Goal: Check status: Check status

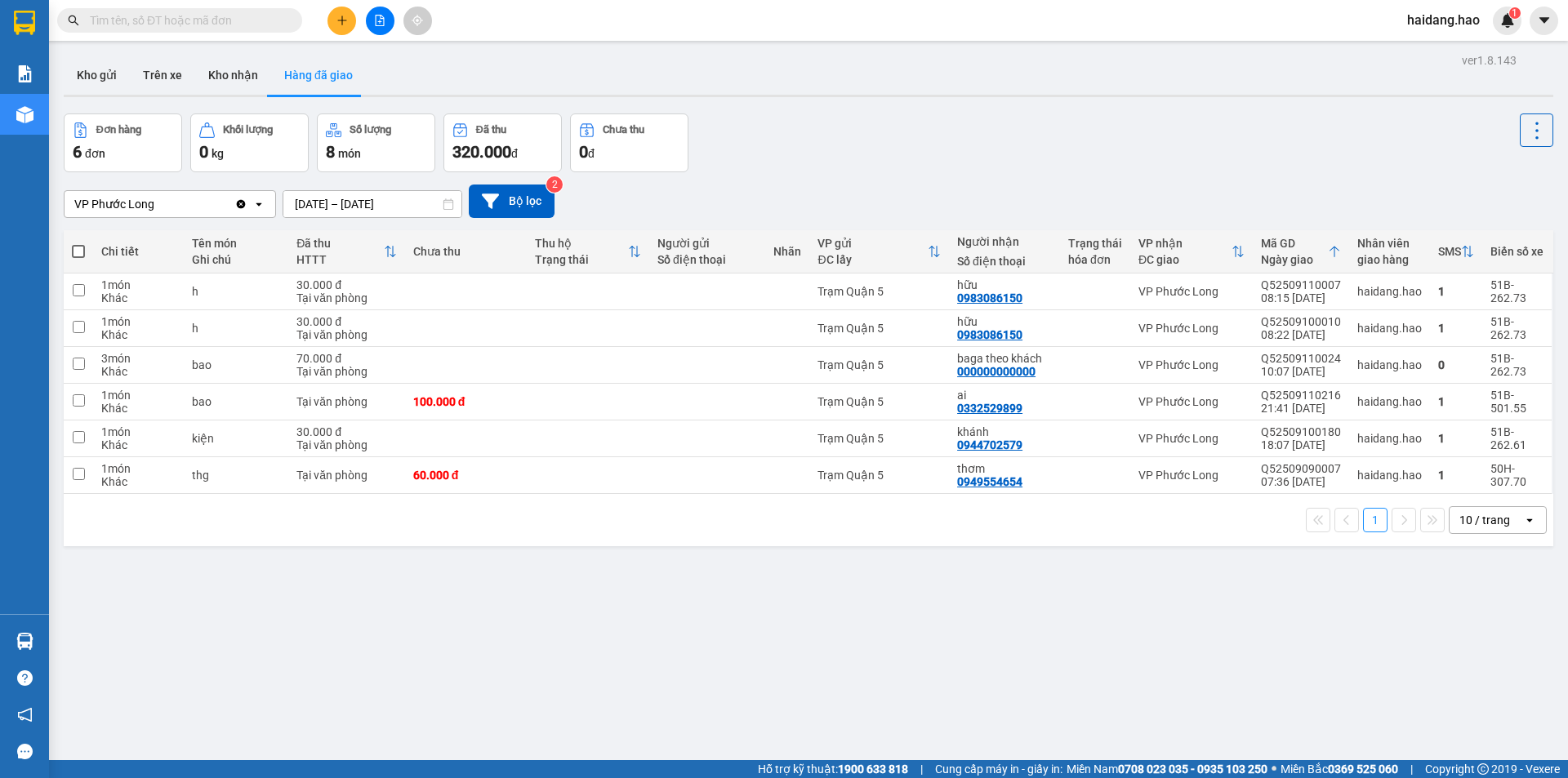
click at [1026, 150] on div "Đơn hàng 6 đơn Khối lượng 0 kg Số lượng 8 món Đã thu 320.000 đ Chưa thu 0 đ" at bounding box center [808, 142] width 1489 height 59
click at [466, 64] on div "Kho gửi Trên xe Kho nhận Hàng đã giao" at bounding box center [808, 77] width 1489 height 43
click at [88, 82] on button "Kho gửi" at bounding box center [97, 74] width 66 height 39
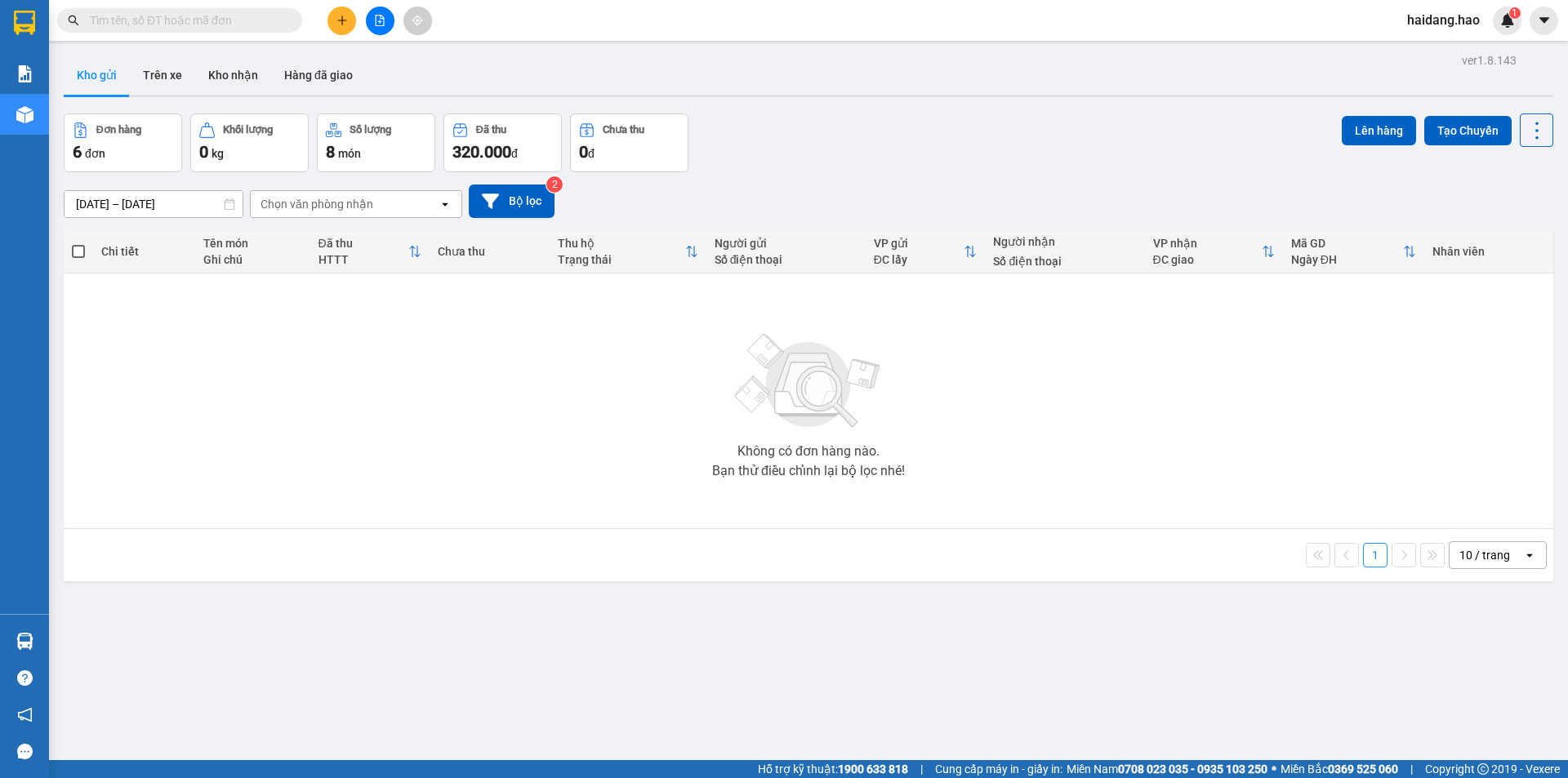
click at [971, 97] on div at bounding box center [808, 96] width 1489 height 2
click at [165, 75] on button "Trên xe" at bounding box center [162, 74] width 65 height 39
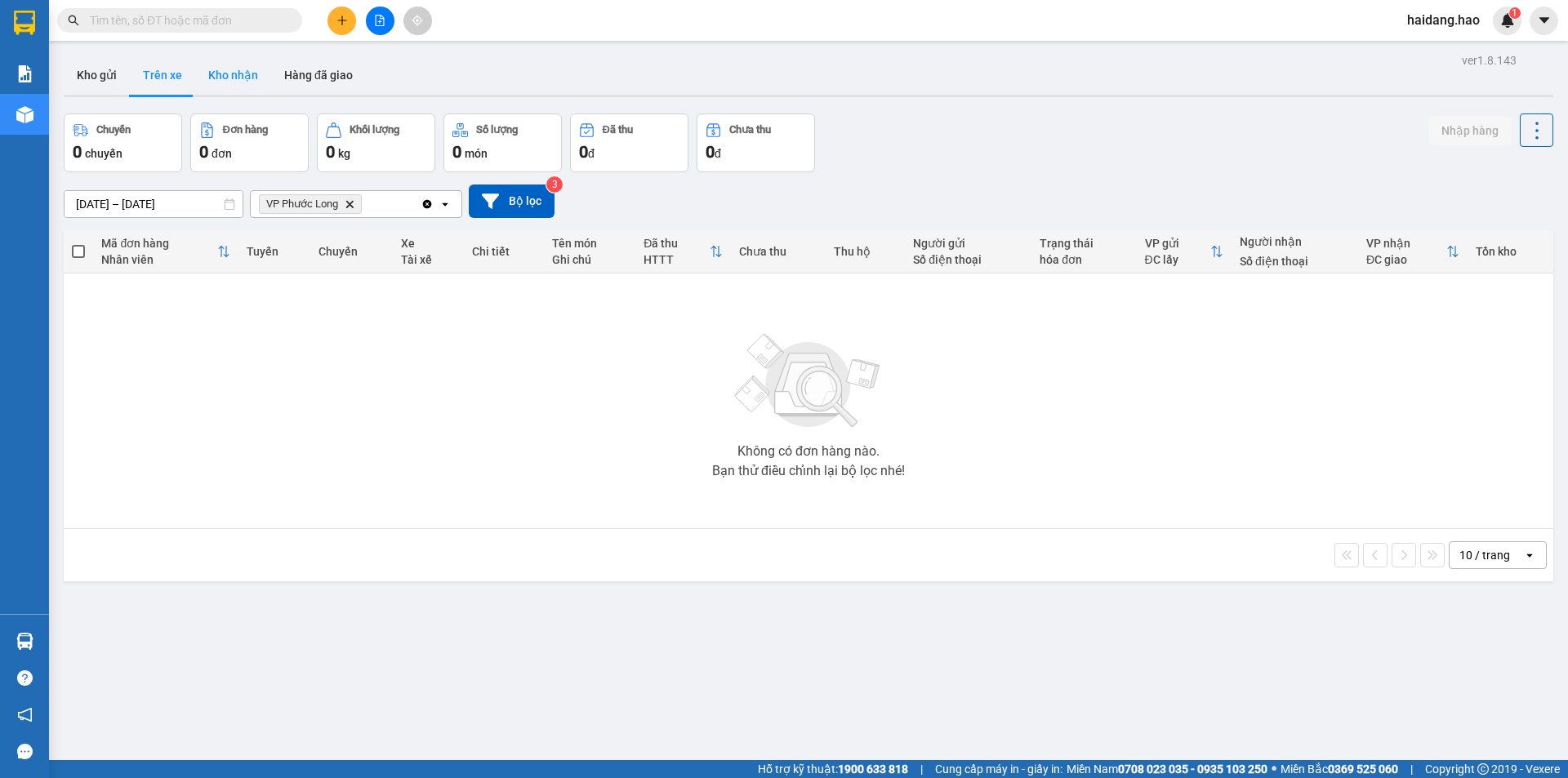
click at [232, 69] on button "Kho nhận" at bounding box center [233, 74] width 76 height 39
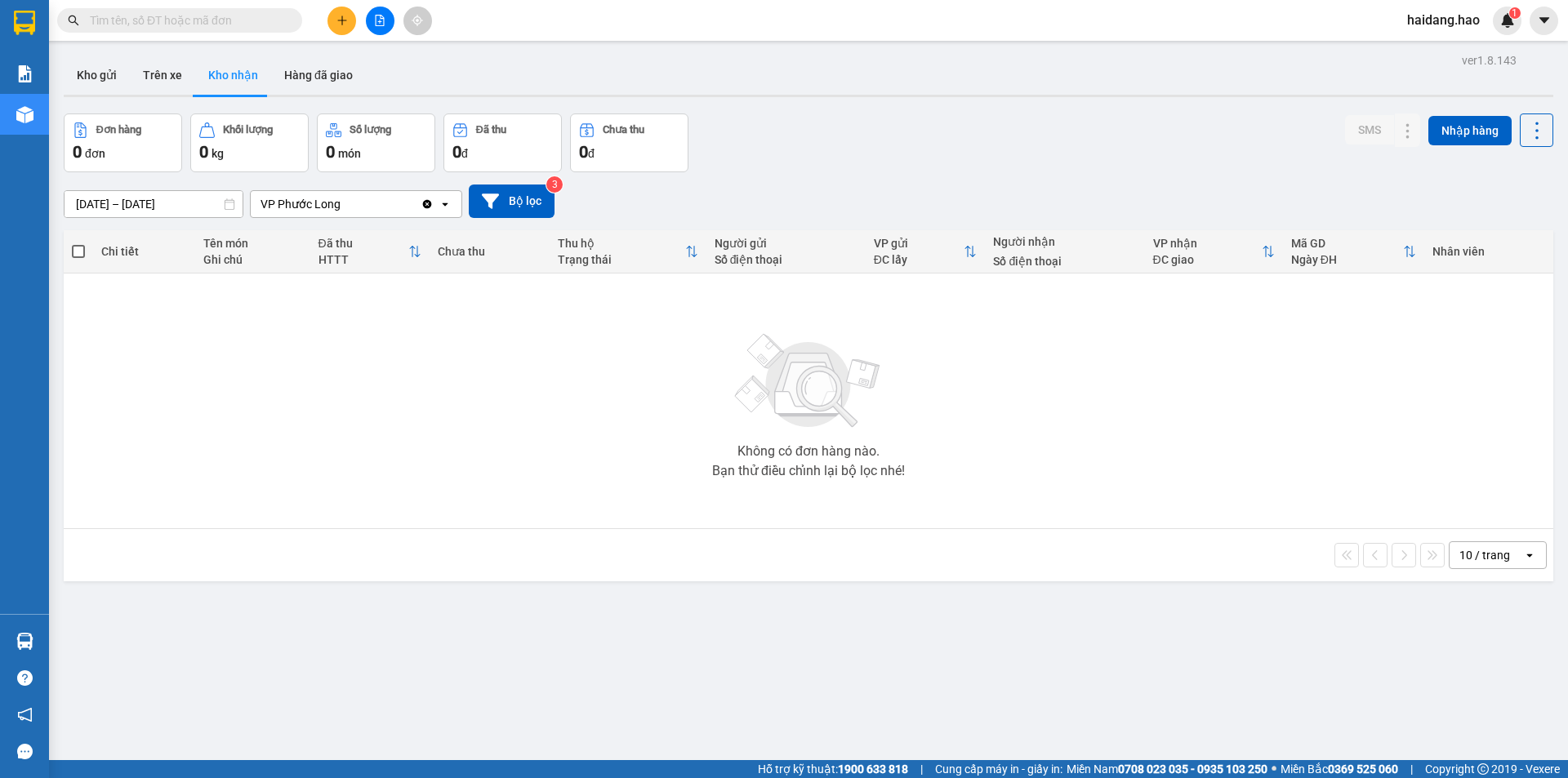
click at [814, 93] on div "Kho gửi Trên xe Kho nhận Hàng đã giao" at bounding box center [808, 77] width 1489 height 43
click at [306, 88] on button "Hàng đã giao" at bounding box center [318, 74] width 95 height 39
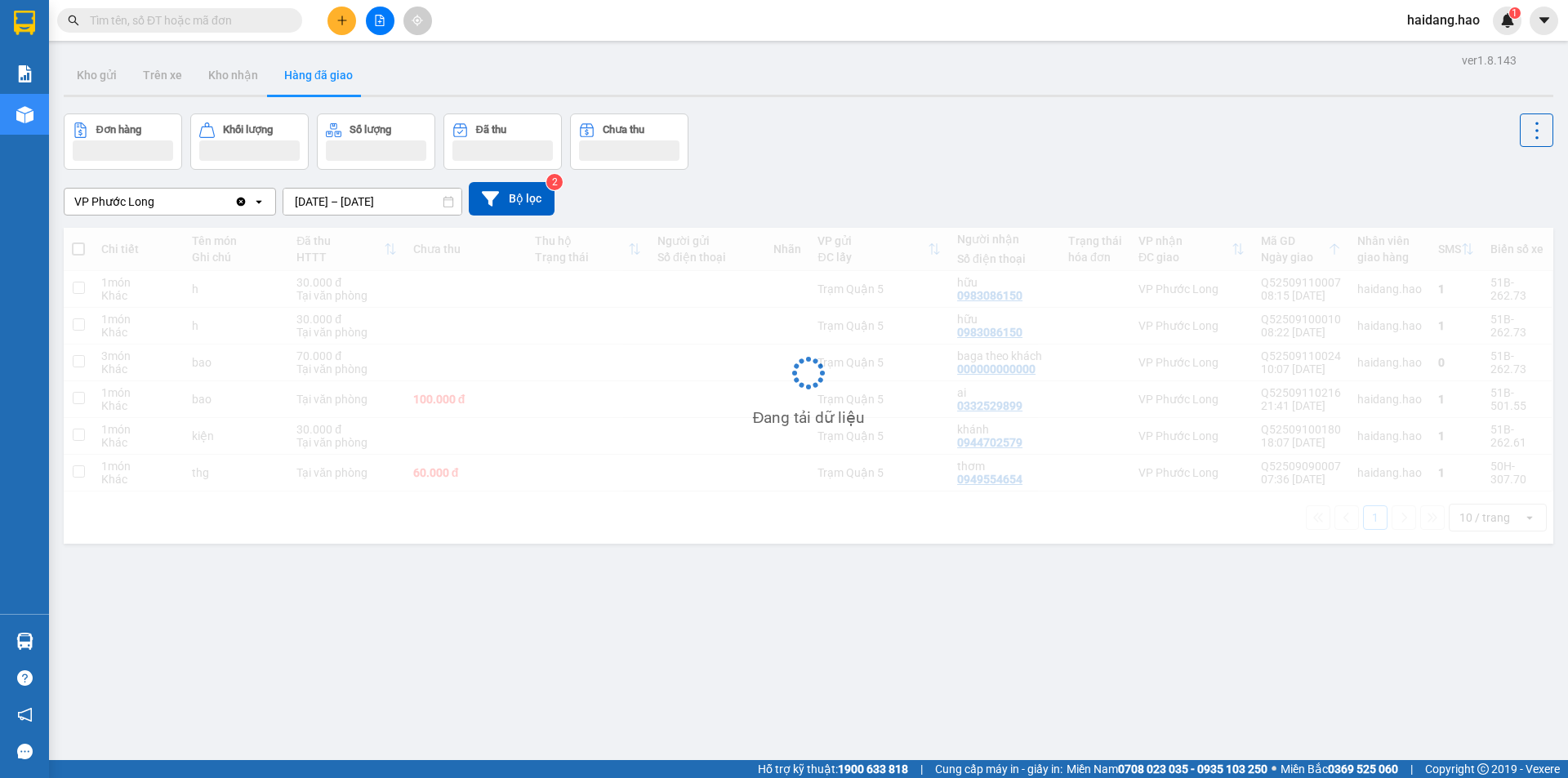
click at [866, 66] on div "Kho gửi Trên xe Kho nhận Hàng đã giao" at bounding box center [808, 77] width 1489 height 43
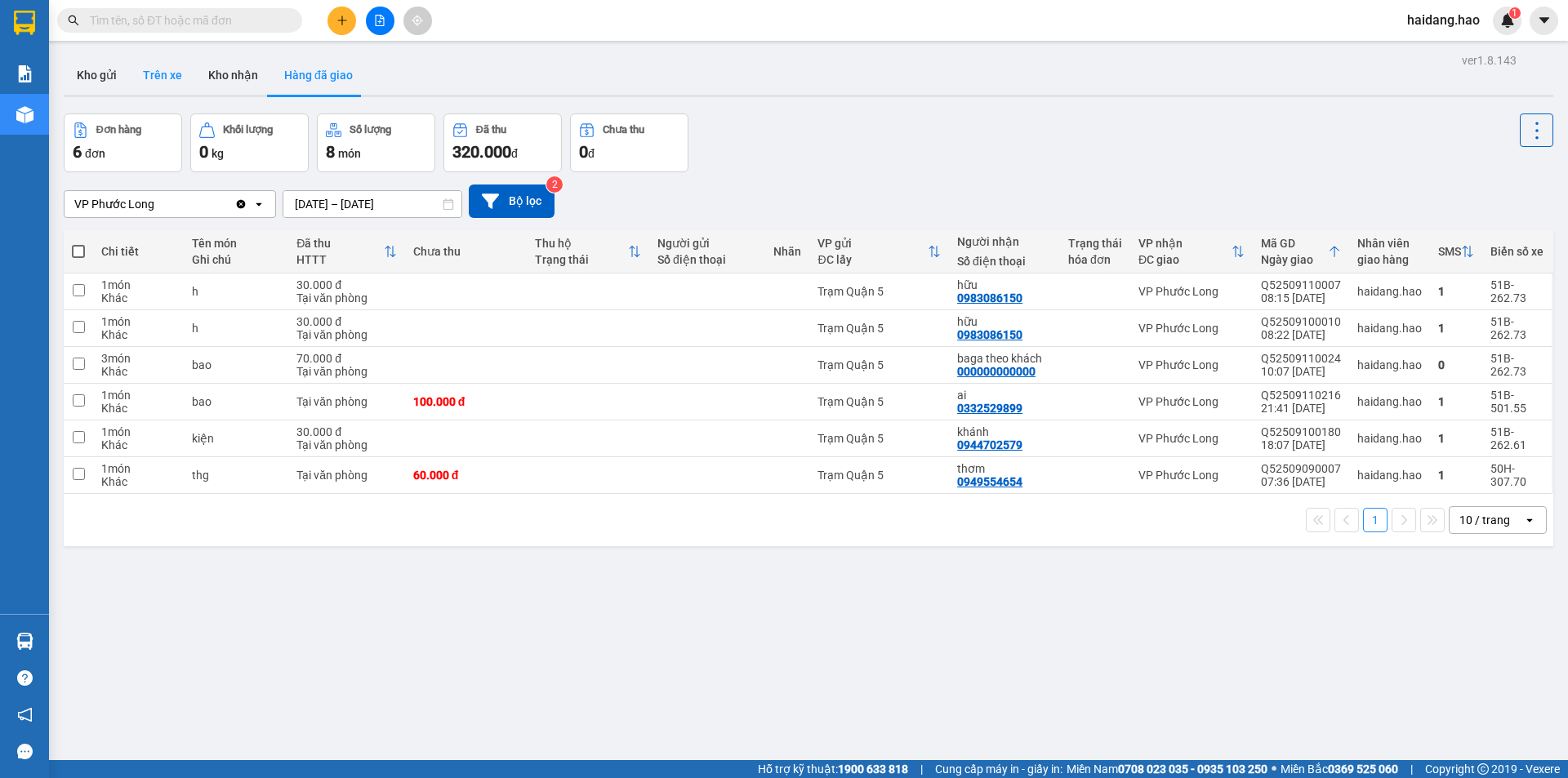
drag, startPoint x: 103, startPoint y: 88, endPoint x: 131, endPoint y: 82, distance: 28.6
click at [103, 89] on button "Kho gửi" at bounding box center [97, 74] width 66 height 39
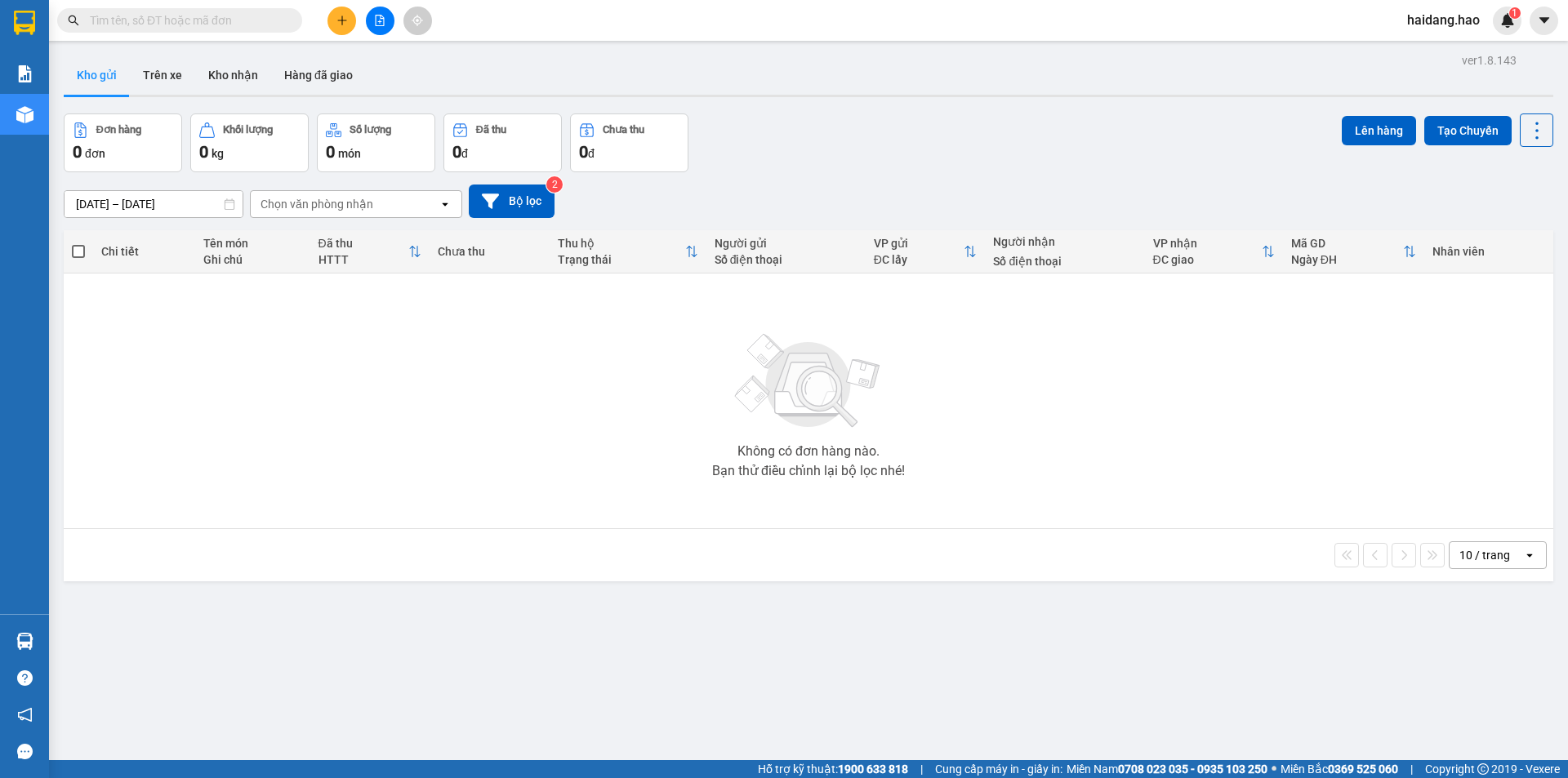
click at [853, 74] on div "Kho gửi Trên xe Kho nhận Hàng đã giao" at bounding box center [808, 77] width 1489 height 43
click at [892, 89] on div "Kho gửi Trên xe Kho nhận Hàng đã giao" at bounding box center [808, 77] width 1489 height 43
click at [519, 64] on div "Kho gửi Trên xe Kho nhận Hàng đã giao" at bounding box center [808, 77] width 1489 height 43
click at [1111, 91] on div "Kho gửi Trên xe Kho nhận Hàng đã giao" at bounding box center [808, 77] width 1489 height 43
click at [387, 71] on div "Kho gửi Trên xe Kho nhận Hàng đã giao" at bounding box center [808, 77] width 1489 height 43
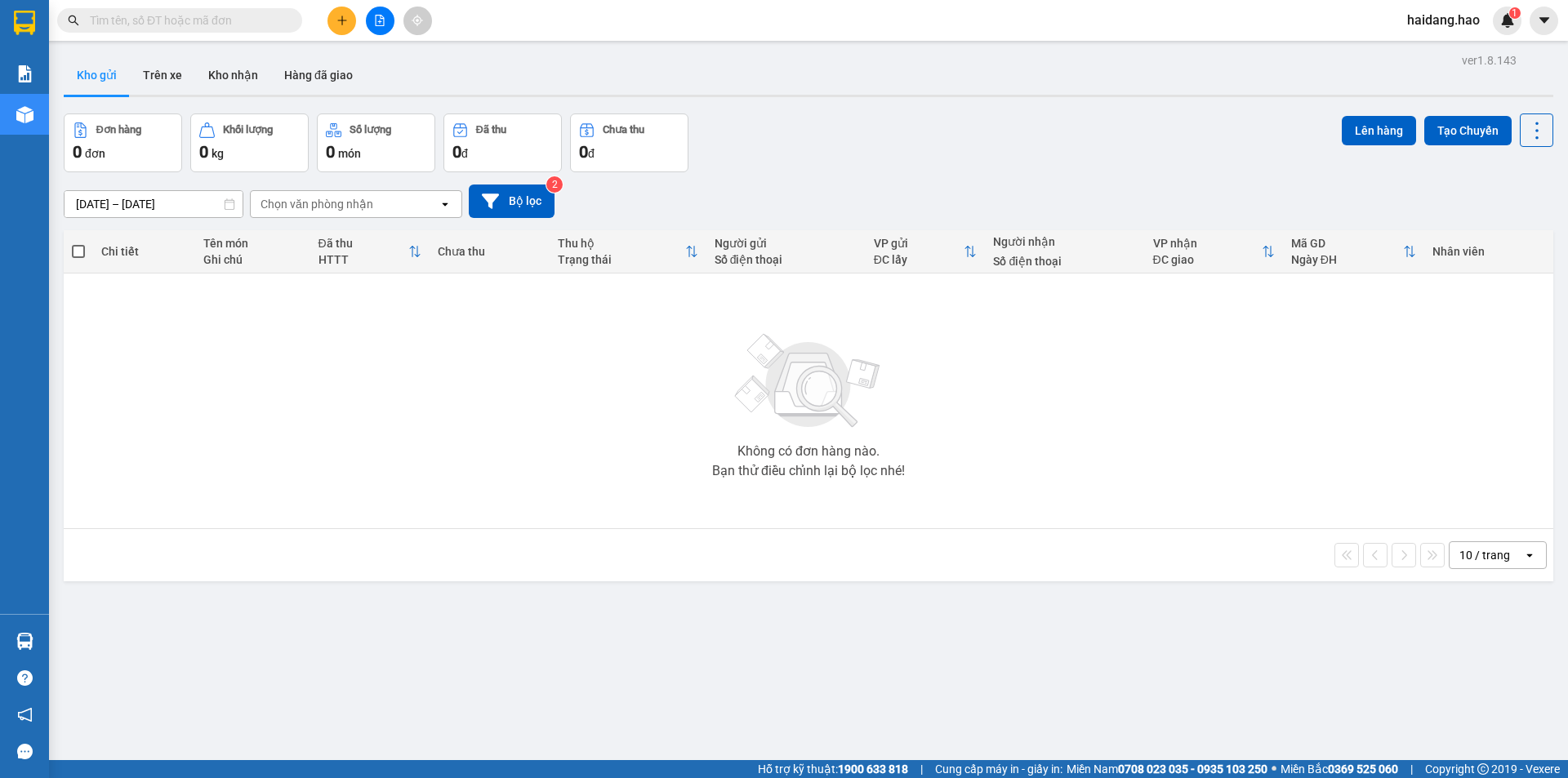
click at [927, 157] on div "Đơn hàng 0 đơn Khối lượng 0 kg Số lượng 0 món Đã thu 0 đ Chưa thu 0 đ Lên hàng …" at bounding box center [808, 142] width 1489 height 59
click at [561, 350] on div "Không có đơn hàng nào. Bạn thử điều chỉnh lại bộ lọc nhé!" at bounding box center [808, 401] width 1473 height 245
click at [1141, 334] on div "Không có đơn hàng nào. Bạn thử điều chỉnh lại bộ lọc nhé!" at bounding box center [808, 401] width 1473 height 245
click at [947, 174] on div "[DATE] – [DATE] Press the down arrow key to interact with the calendar and sele…" at bounding box center [808, 201] width 1489 height 58
click at [457, 406] on div "Không có đơn hàng nào. Bạn thử điều chỉnh lại bộ lọc nhé!" at bounding box center [808, 401] width 1473 height 245
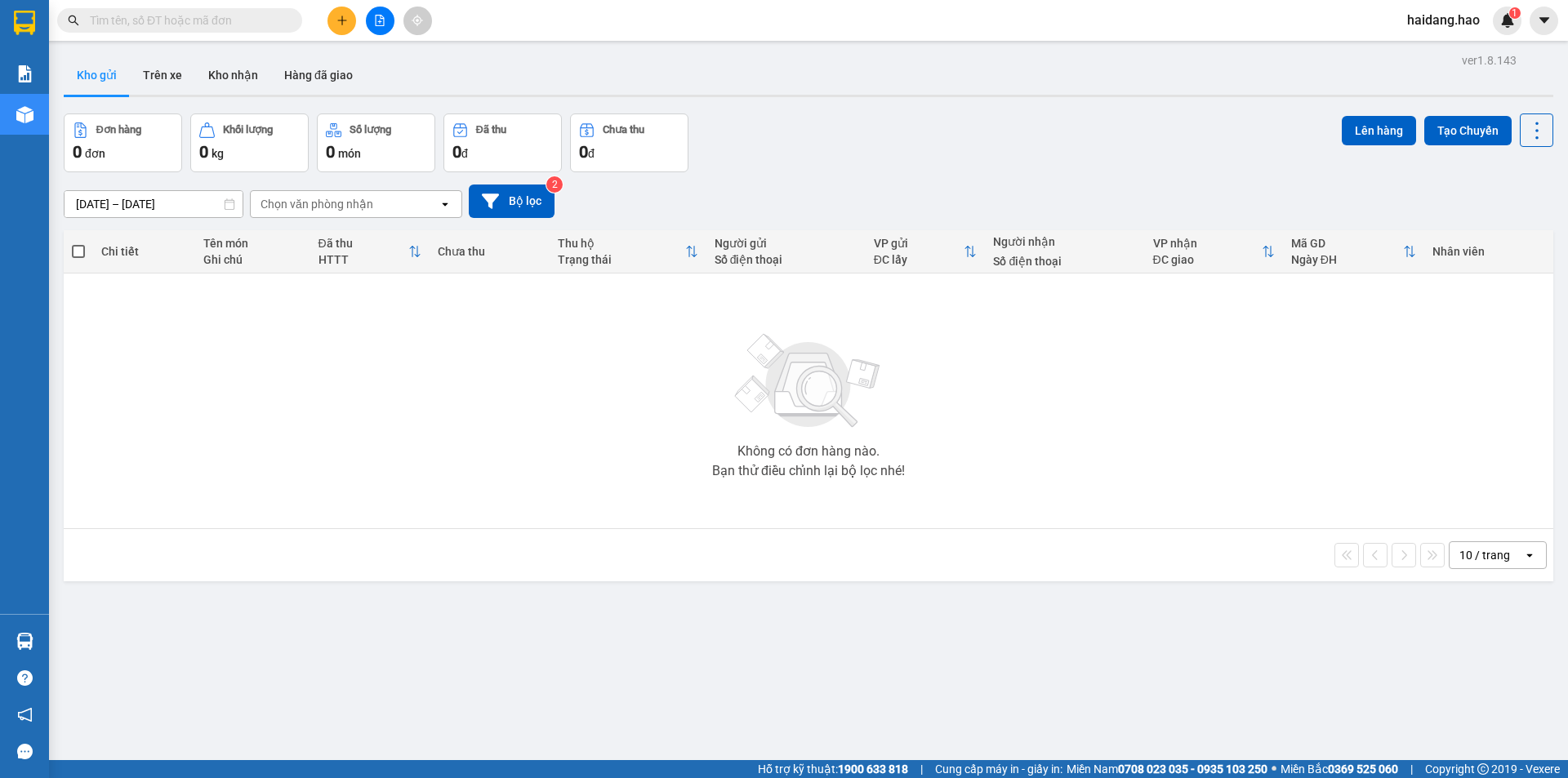
drag, startPoint x: 885, startPoint y: 141, endPoint x: 822, endPoint y: 189, distance: 79.2
click at [877, 151] on div "Đơn hàng 0 đơn Khối lượng 0 kg Số lượng 0 món Đã thu 0 đ Chưa thu 0 đ Lên hàng …" at bounding box center [808, 142] width 1489 height 59
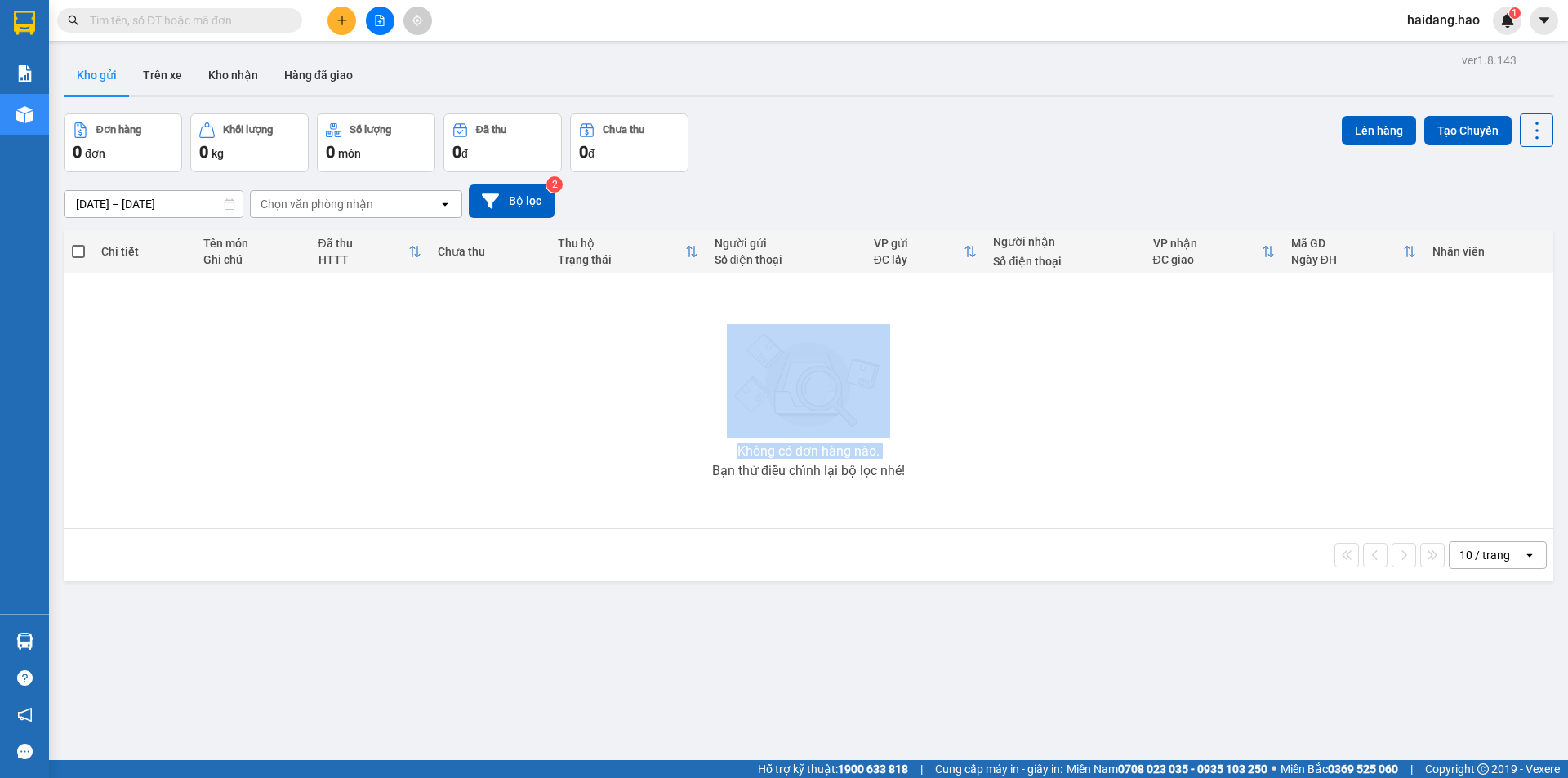
click at [567, 399] on div "Không có đơn hàng nào. Bạn thử điều chỉnh lại bộ lọc nhé!" at bounding box center [808, 401] width 1473 height 245
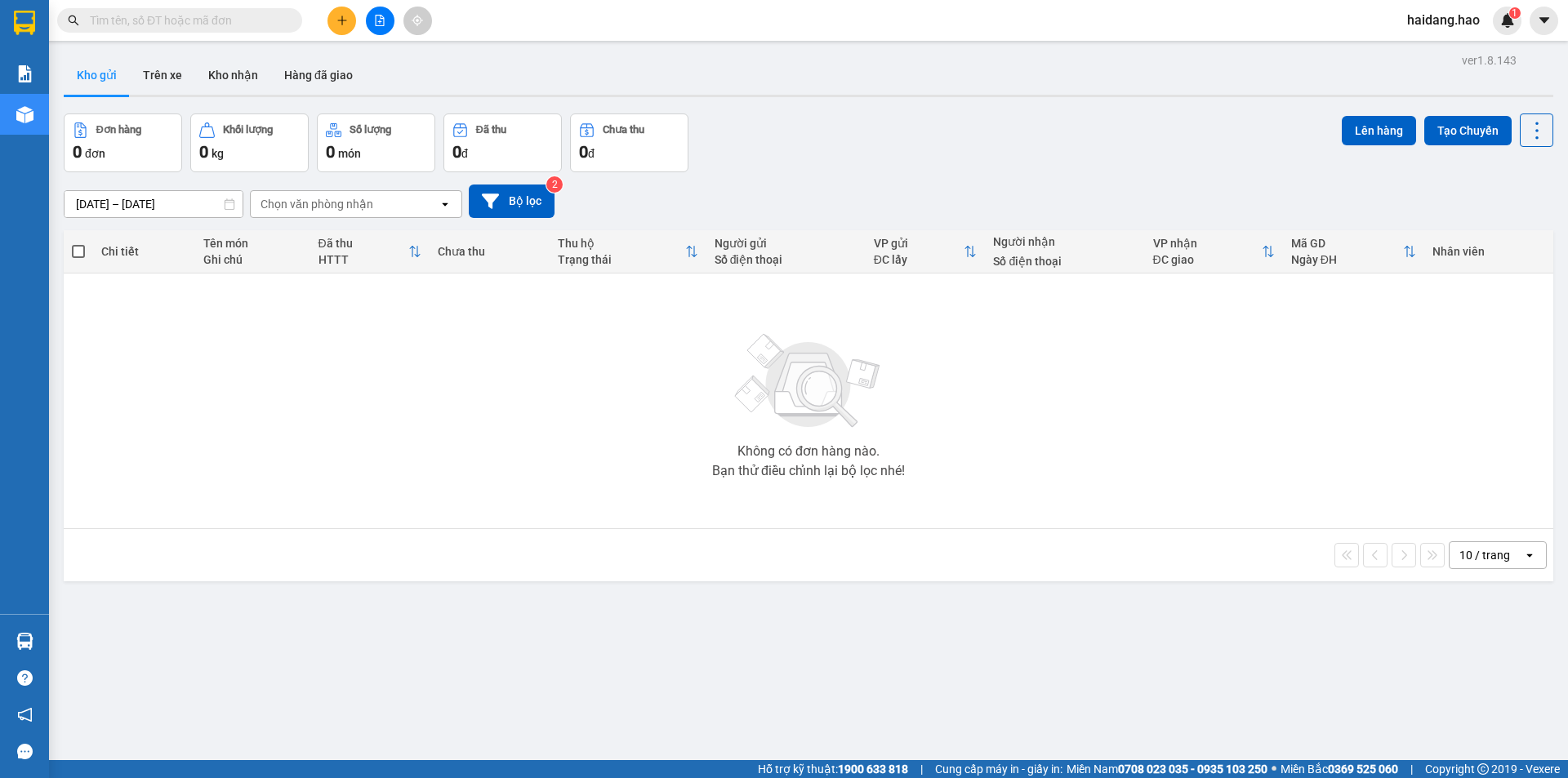
click at [850, 129] on div "Đơn hàng 0 đơn Khối lượng 0 kg Số lượng 0 món Đã thu 0 đ Chưa thu 0 đ Lên hàng …" at bounding box center [808, 142] width 1489 height 59
click at [1011, 384] on div "Không có đơn hàng nào. Bạn thử điều chỉnh lại bộ lọc nhé!" at bounding box center [808, 401] width 1473 height 245
drag, startPoint x: 906, startPoint y: 142, endPoint x: 655, endPoint y: 202, distance: 258.1
click at [906, 141] on div "Đơn hàng 0 đơn Khối lượng 0 kg Số lượng 0 món Đã thu 0 đ Chưa thu 0 đ Lên hàng …" at bounding box center [808, 142] width 1489 height 59
click at [581, 375] on div "Không có đơn hàng nào. Bạn thử điều chỉnh lại bộ lọc nhé!" at bounding box center [808, 401] width 1473 height 245
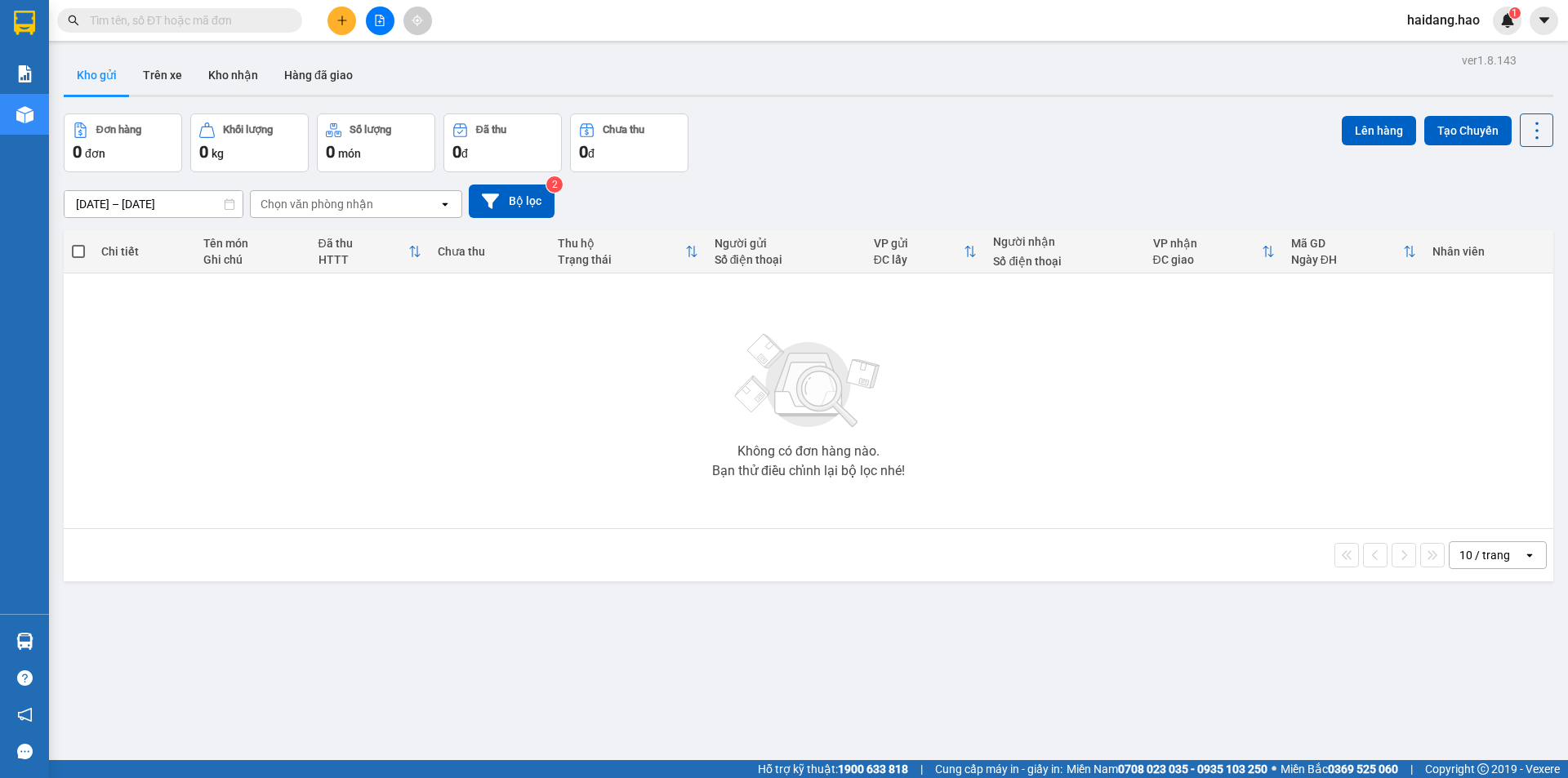
drag, startPoint x: 922, startPoint y: 152, endPoint x: 447, endPoint y: 395, distance: 533.5
click at [921, 152] on div "Đơn hàng 0 đơn Khối lượng 0 kg Số lượng 0 món Đã thu 0 đ Chưa thu 0 đ Lên hàng …" at bounding box center [808, 142] width 1489 height 59
click at [446, 400] on div "Không có đơn hàng nào. Bạn thử điều chỉnh lại bộ lọc nhé!" at bounding box center [808, 401] width 1473 height 245
click at [891, 153] on div "Đơn hàng 0 đơn Khối lượng 0 kg Số lượng 0 món Đã thu 0 đ Chưa thu 0 đ Lên hàng …" at bounding box center [808, 142] width 1489 height 59
click at [523, 419] on div "Không có đơn hàng nào. Bạn thử điều chỉnh lại bộ lọc nhé!" at bounding box center [808, 401] width 1473 height 245
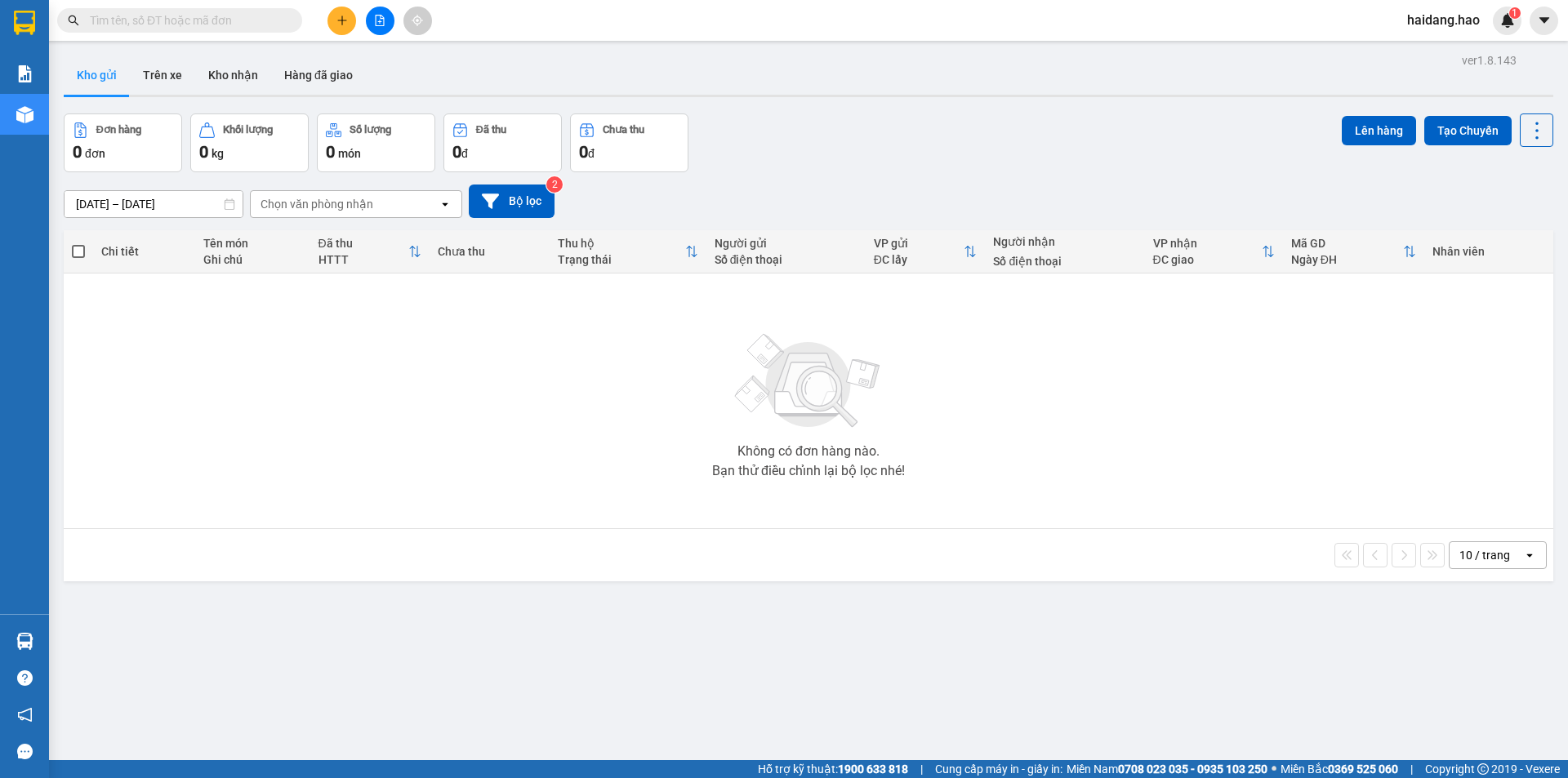
click at [940, 385] on div "Không có đơn hàng nào. Bạn thử điều chỉnh lại bộ lọc nhé!" at bounding box center [808, 401] width 1473 height 245
click at [540, 447] on div "Không có đơn hàng nào. Bạn thử điều chỉnh lại bộ lọc nhé!" at bounding box center [808, 401] width 1473 height 245
click at [743, 146] on div "Đơn hàng 0 đơn Khối lượng 0 kg Số lượng 0 món Đã thu 0 đ Chưa thu 0 đ Lên hàng …" at bounding box center [808, 142] width 1489 height 59
click at [587, 394] on div "Không có đơn hàng nào. Bạn thử điều chỉnh lại bộ lọc nhé!" at bounding box center [808, 401] width 1473 height 245
click at [913, 122] on div "Đơn hàng 0 đơn Khối lượng 0 kg Số lượng 0 món Đã thu 0 đ Chưa thu 0 đ Lên hàng …" at bounding box center [808, 142] width 1489 height 59
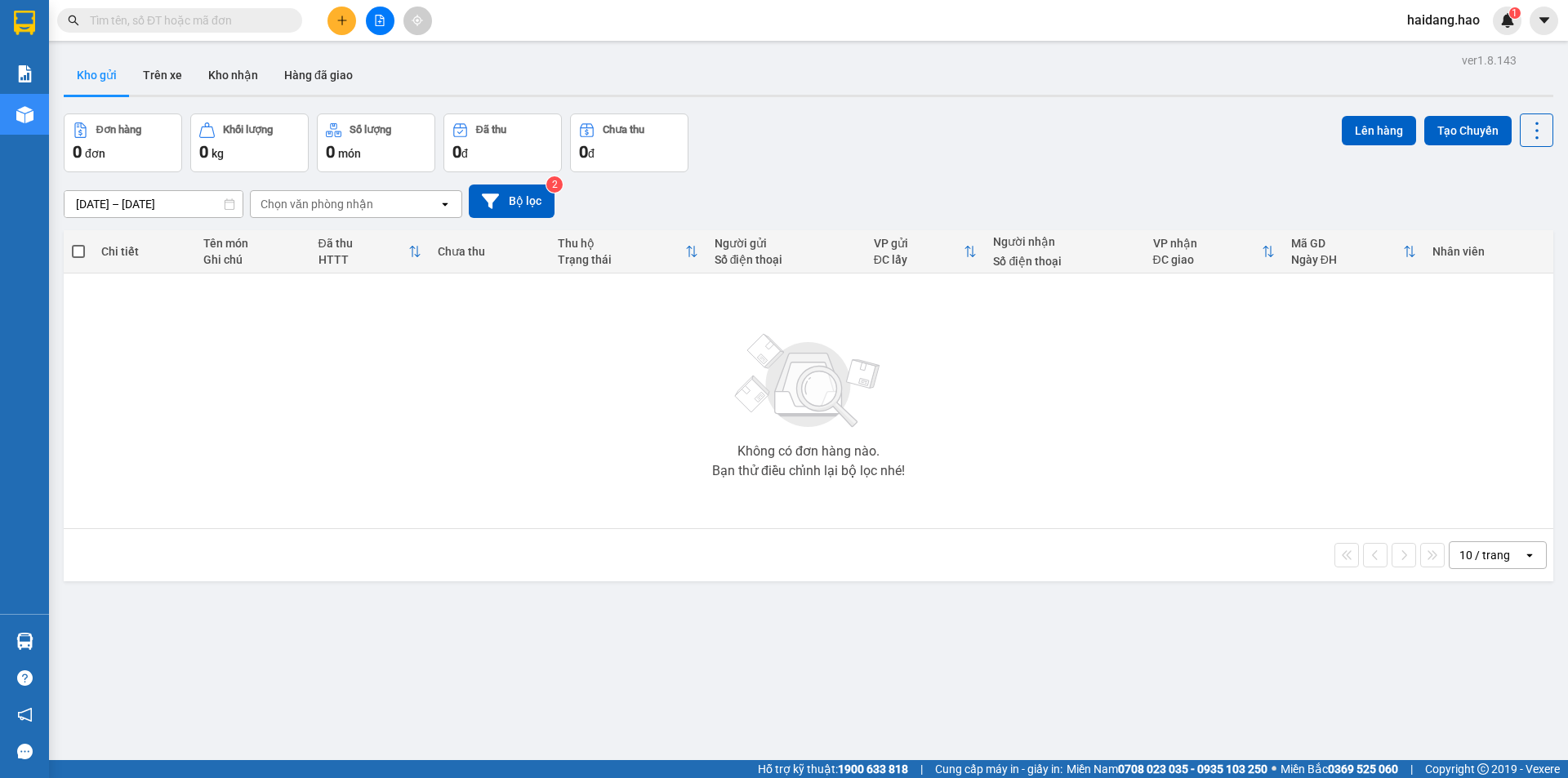
click at [1064, 359] on div "Không có đơn hàng nào. Bạn thử điều chỉnh lại bộ lọc nhé!" at bounding box center [808, 401] width 1473 height 245
click at [880, 124] on div "Đơn hàng 0 đơn Khối lượng 0 kg Số lượng 0 món Đã thu 0 đ Chưa thu 0 đ Lên hàng …" at bounding box center [808, 142] width 1489 height 59
click at [461, 384] on div "Không có đơn hàng nào. Bạn thử điều chỉnh lại bộ lọc nhé!" at bounding box center [808, 401] width 1473 height 245
click at [949, 137] on div "Đơn hàng 0 đơn Khối lượng 0 kg Số lượng 0 món Đã thu 0 đ Chưa thu 0 đ Lên hàng …" at bounding box center [808, 142] width 1489 height 59
drag, startPoint x: 551, startPoint y: 404, endPoint x: 763, endPoint y: 259, distance: 256.8
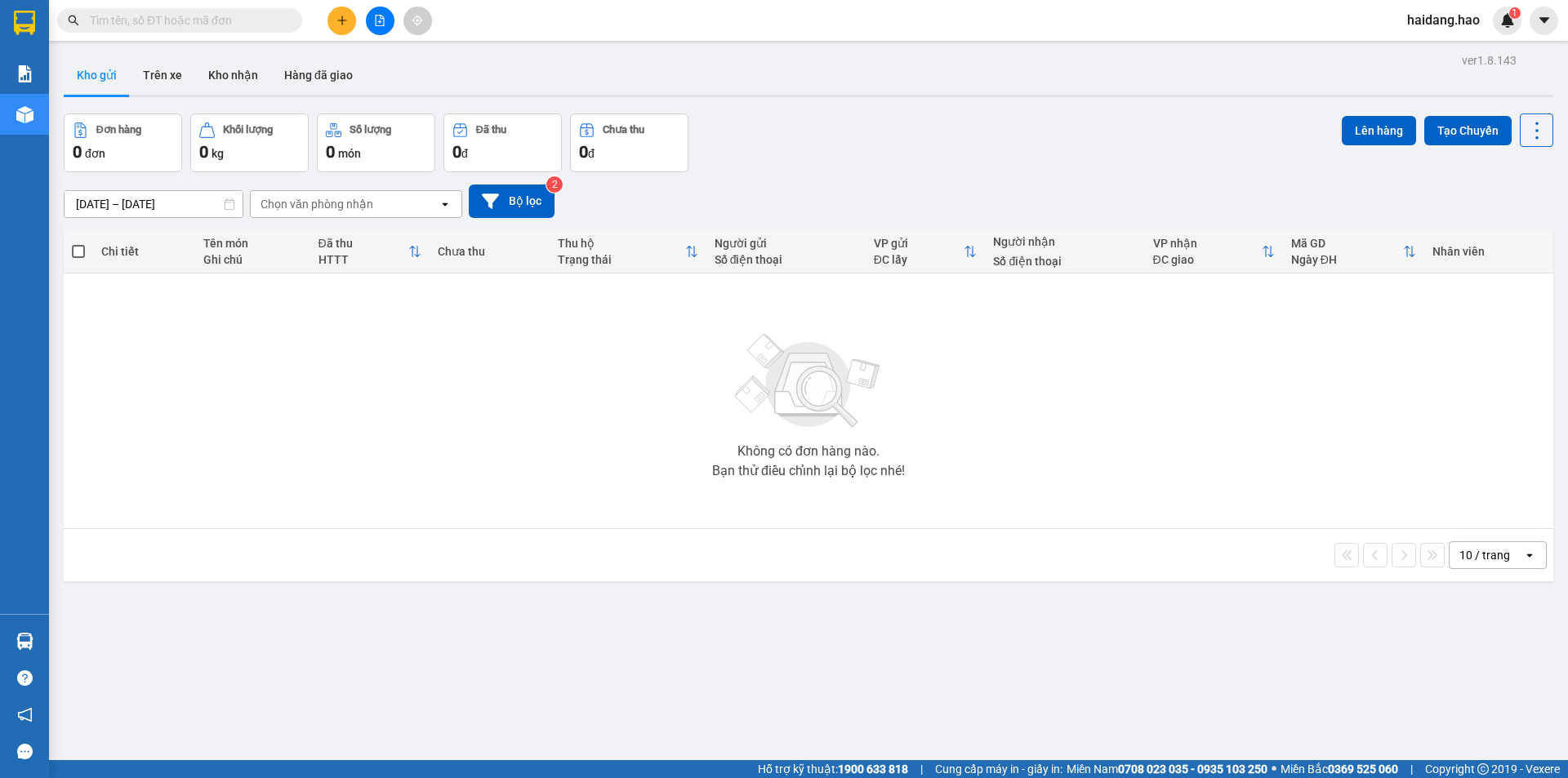
click at [551, 404] on div "Không có đơn hàng nào. Bạn thử điều chỉnh lại bộ lọc nhé!" at bounding box center [808, 401] width 1473 height 245
drag, startPoint x: 947, startPoint y: 155, endPoint x: 1025, endPoint y: 341, distance: 201.7
click at [947, 156] on div "Đơn hàng 0 đơn Khối lượng 0 kg Số lượng 0 món Đã thu 0 đ Chưa thu 0 đ Lên hàng …" at bounding box center [808, 142] width 1489 height 59
click at [1059, 400] on div "Không có đơn hàng nào. Bạn thử điều chỉnh lại bộ lọc nhé!" at bounding box center [808, 401] width 1473 height 245
drag, startPoint x: 936, startPoint y: 131, endPoint x: 580, endPoint y: 307, distance: 397.1
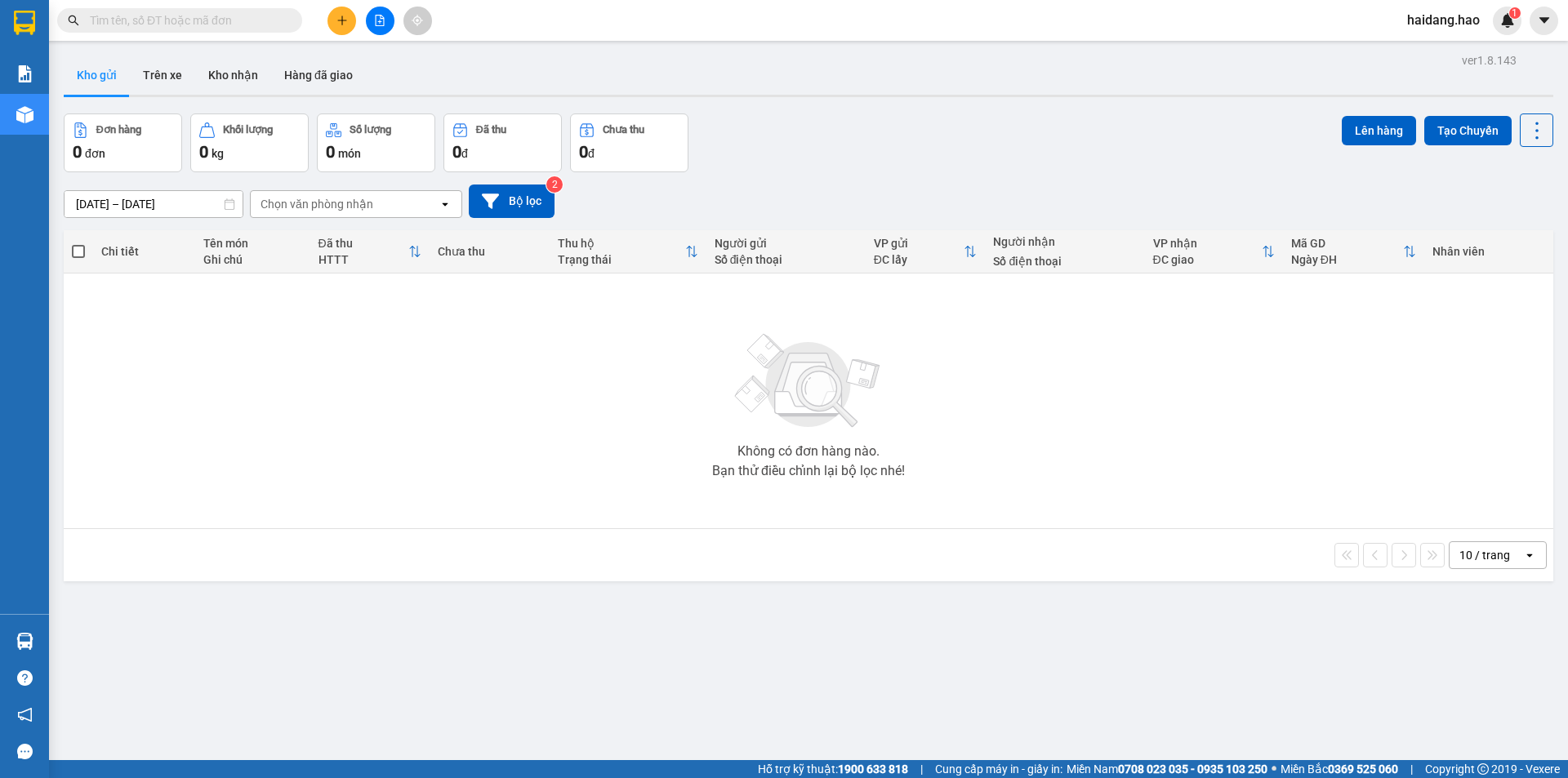
click at [936, 131] on div "Đơn hàng 0 đơn Khối lượng 0 kg Số lượng 0 món Đã thu 0 đ Chưa thu 0 đ Lên hàng …" at bounding box center [808, 142] width 1489 height 59
drag, startPoint x: 485, startPoint y: 405, endPoint x: 884, endPoint y: 166, distance: 465.1
click at [486, 406] on div "Không có đơn hàng nào. Bạn thử điều chỉnh lại bộ lọc nhé!" at bounding box center [808, 401] width 1473 height 245
drag, startPoint x: 1002, startPoint y: 104, endPoint x: 1142, endPoint y: 317, distance: 254.9
click at [1003, 104] on div "ver 1.8.143 Kho gửi Trên xe Kho nhận Hàng đã giao Đơn hàng 0 đơn Khối lượng 0 k…" at bounding box center [808, 437] width 1503 height 778
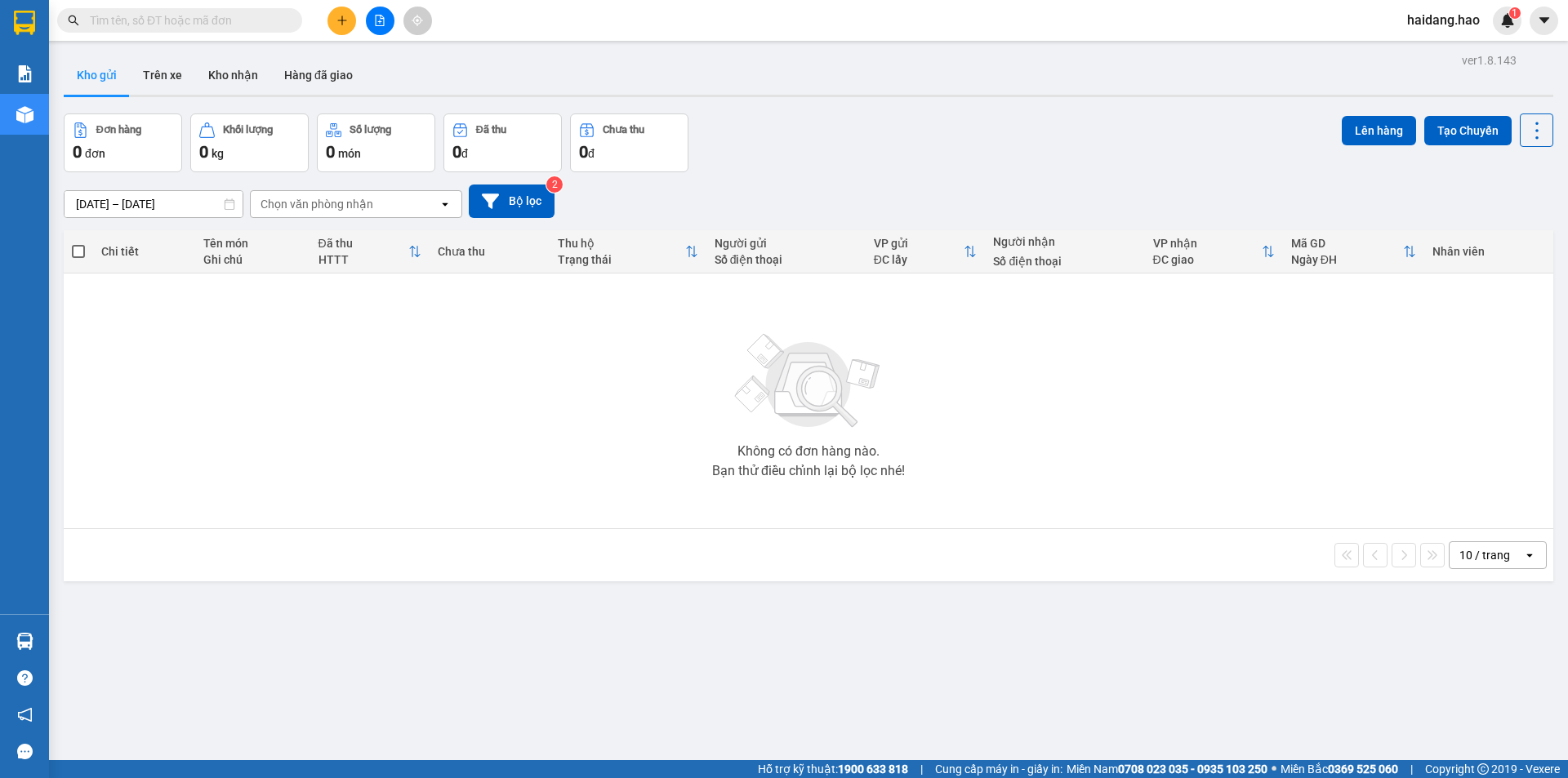
click at [1186, 394] on div "Không có đơn hàng nào. Bạn thử điều chỉnh lại bộ lọc nhé!" at bounding box center [808, 401] width 1473 height 245
click at [883, 153] on div "Đơn hàng 0 đơn Khối lượng 0 kg Số lượng 0 món Đã thu 0 đ Chưa thu 0 đ Lên hàng …" at bounding box center [808, 142] width 1489 height 59
click at [403, 397] on div "Không có đơn hàng nào. Bạn thử điều chỉnh lại bộ lọc nhé!" at bounding box center [808, 401] width 1473 height 245
click at [841, 140] on div "Đơn hàng 0 đơn Khối lượng 0 kg Số lượng 0 món Đã thu 0 đ Chưa thu 0 đ Lên hàng …" at bounding box center [808, 142] width 1489 height 59
click at [1006, 422] on div "Không có đơn hàng nào. Bạn thử điều chỉnh lại bộ lọc nhé!" at bounding box center [808, 401] width 1473 height 245
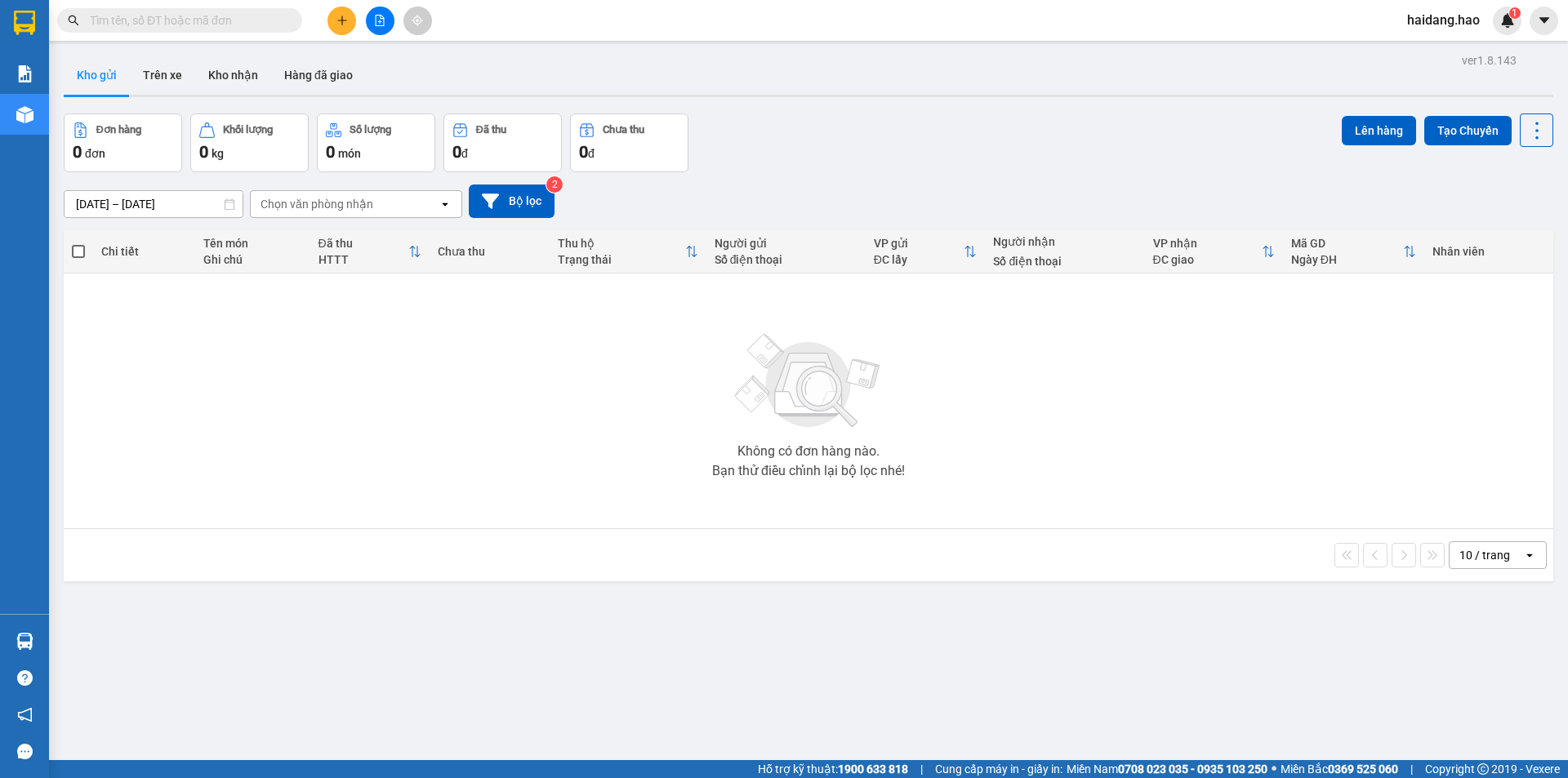
click at [801, 129] on div "Đơn hàng 0 đơn Khối lượng 0 kg Số lượng 0 món Đã thu 0 đ Chưa thu 0 đ Lên hàng …" at bounding box center [808, 142] width 1489 height 59
click at [451, 441] on div "Không có đơn hàng nào. Bạn thử điều chỉnh lại bộ lọc nhé!" at bounding box center [808, 401] width 1473 height 245
click at [807, 138] on div "Đơn hàng 0 đơn Khối lượng 0 kg Số lượng 0 món Đã thu 0 đ Chưa thu 0 đ Lên hàng …" at bounding box center [808, 142] width 1489 height 59
click at [1035, 483] on div "Không có đơn hàng nào. Bạn thử điều chỉnh lại bộ lọc nhé!" at bounding box center [808, 401] width 1473 height 245
click at [748, 139] on div "Đơn hàng 0 đơn Khối lượng 0 kg Số lượng 0 món Đã thu 0 đ Chưa thu 0 đ Lên hàng …" at bounding box center [808, 142] width 1489 height 59
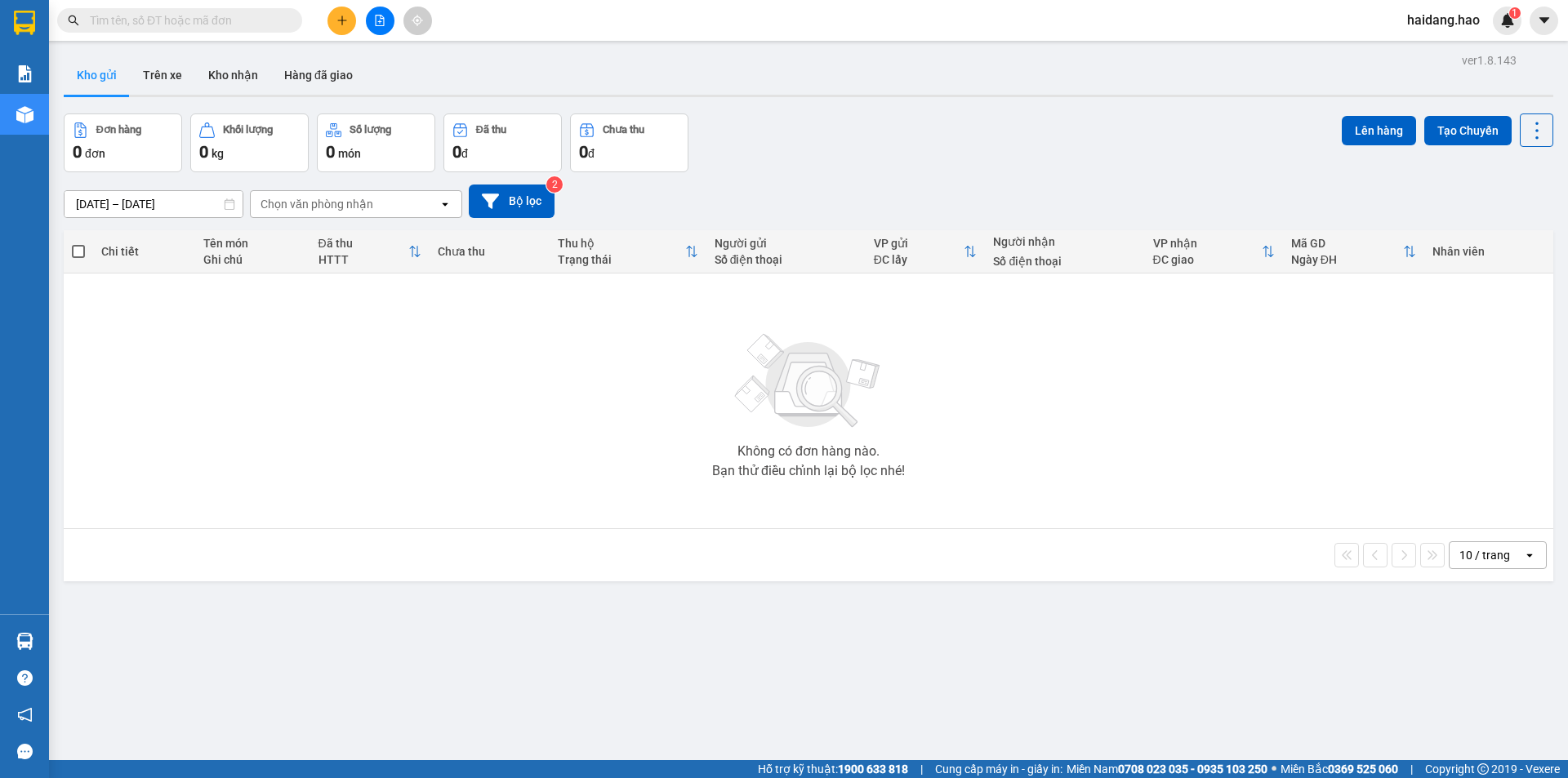
click at [535, 412] on div "Không có đơn hàng nào. Bạn thử điều chỉnh lại bộ lọc nhé!" at bounding box center [808, 401] width 1473 height 245
click at [835, 141] on div "Đơn hàng 0 đơn Khối lượng 0 kg Số lượng 0 món Đã thu 0 đ Chưa thu 0 đ Lên hàng …" at bounding box center [808, 142] width 1489 height 59
click at [1164, 369] on div "Không có đơn hàng nào. Bạn thử điều chỉnh lại bộ lọc nhé!" at bounding box center [808, 401] width 1473 height 245
click at [812, 114] on div "Đơn hàng 0 đơn Khối lượng 0 kg Số lượng 0 món Đã thu 0 đ Chưa thu 0 đ Lên hàng …" at bounding box center [808, 142] width 1489 height 59
click at [395, 479] on div "Không có đơn hàng nào. Bạn thử điều chỉnh lại bộ lọc nhé!" at bounding box center [808, 401] width 1473 height 245
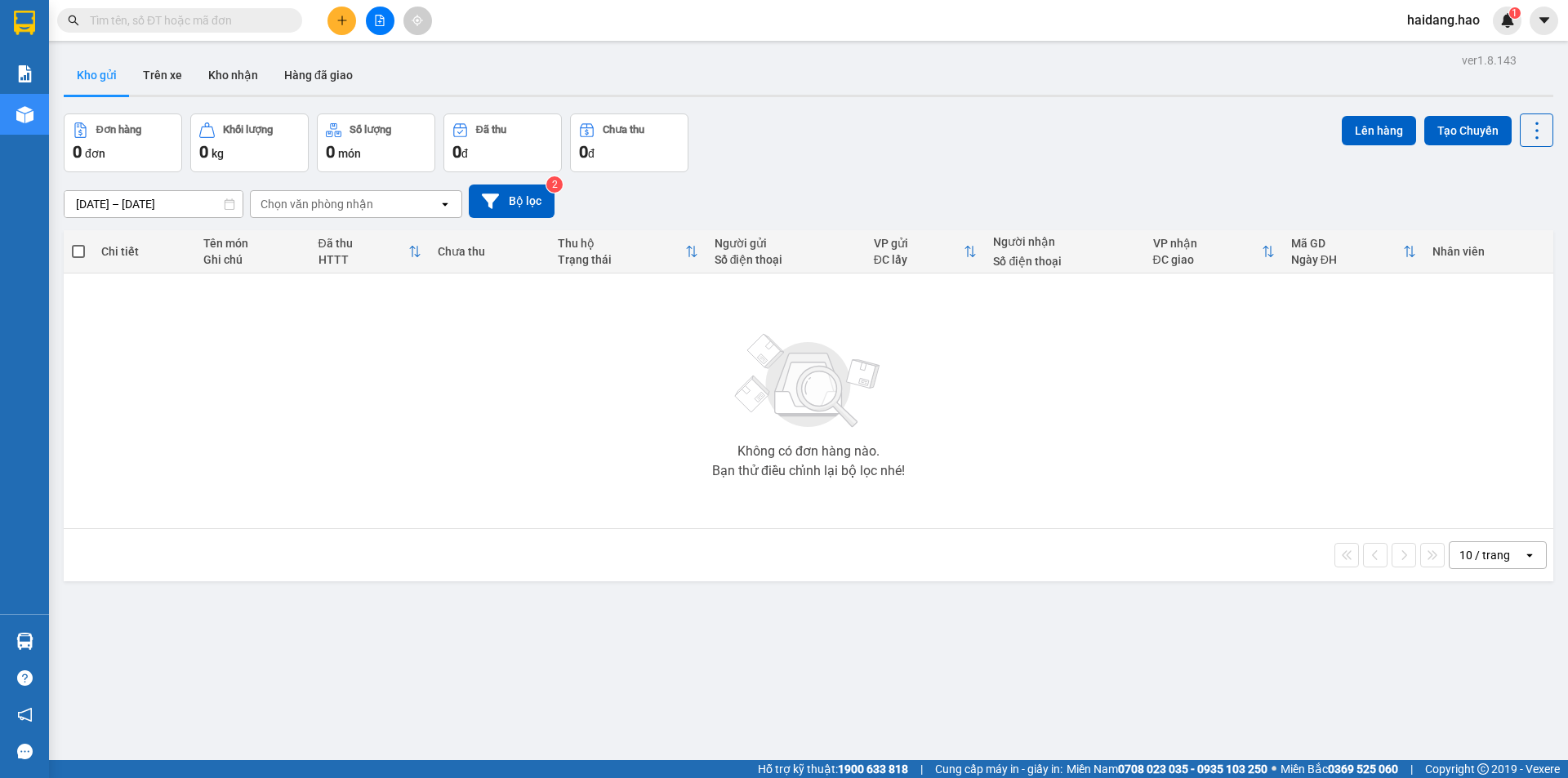
click at [971, 109] on div "ver 1.8.143 Kho gửi Trên xe Kho nhận Hàng đã giao Đơn hàng 0 đơn Khối lượng 0 k…" at bounding box center [808, 437] width 1503 height 778
drag, startPoint x: 1257, startPoint y: 425, endPoint x: 940, endPoint y: 288, distance: 345.3
click at [1257, 426] on div "Không có đơn hàng nào. Bạn thử điều chỉnh lại bộ lọc nhé!" at bounding box center [808, 401] width 1473 height 245
click at [796, 124] on div "Đơn hàng 0 đơn Khối lượng 0 kg Số lượng 0 món Đã thu 0 đ Chưa thu 0 đ Lên hàng …" at bounding box center [808, 142] width 1489 height 59
click at [471, 462] on div "Không có đơn hàng nào. Bạn thử điều chỉnh lại bộ lọc nhé!" at bounding box center [808, 401] width 1473 height 245
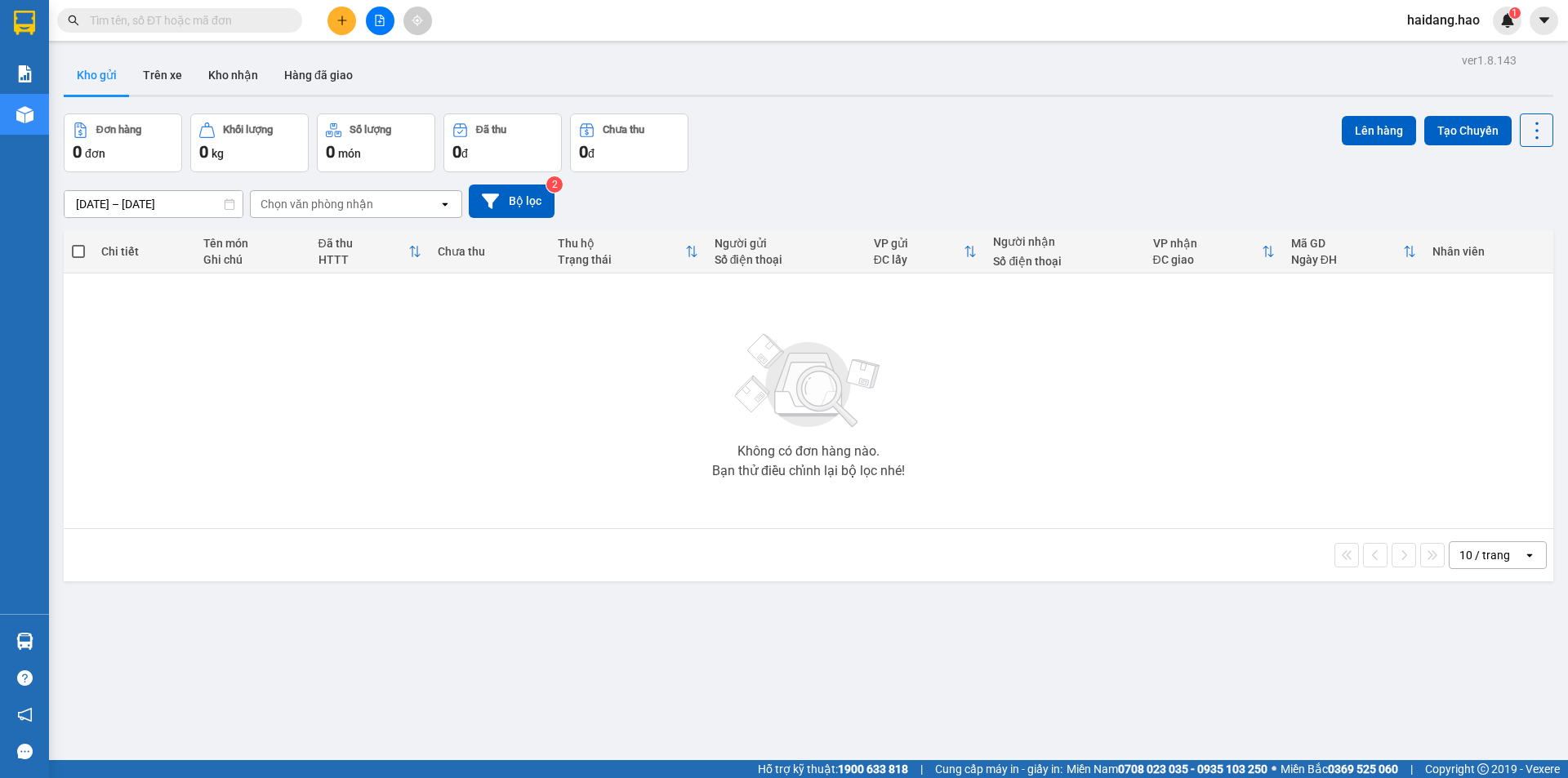
drag, startPoint x: 901, startPoint y: 135, endPoint x: 823, endPoint y: 146, distance: 78.8
click at [897, 135] on div "Đơn hàng 0 đơn Khối lượng 0 kg Số lượng 0 món Đã thu 0 đ Chưa thu 0 đ Lên hàng …" at bounding box center [808, 142] width 1489 height 59
click at [1077, 434] on div "Không có đơn hàng nào. Bạn thử điều chỉnh lại bộ lọc nhé!" at bounding box center [808, 401] width 1473 height 245
click at [781, 126] on div "Đơn hàng 0 đơn Khối lượng 0 kg Số lượng 0 món Đã thu 0 đ Chưa thu 0 đ Lên hàng …" at bounding box center [808, 142] width 1489 height 59
drag, startPoint x: 402, startPoint y: 398, endPoint x: 887, endPoint y: 187, distance: 528.9
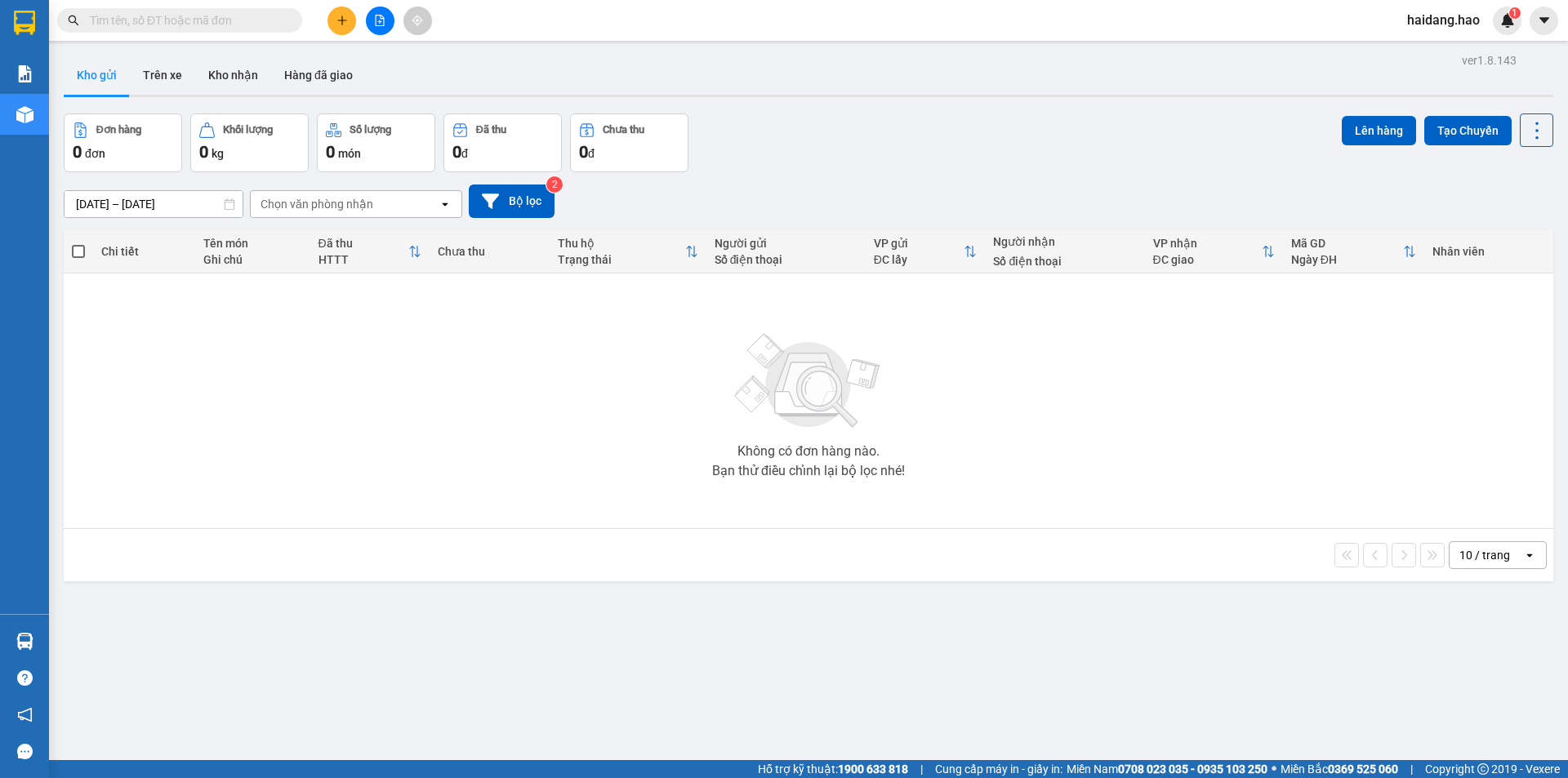
click at [403, 397] on div "Không có đơn hàng nào. Bạn thử điều chỉnh lại bộ lọc nhé!" at bounding box center [808, 401] width 1473 height 245
click at [849, 141] on div "Đơn hàng 0 đơn Khối lượng 0 kg Số lượng 0 món Đã thu 0 đ Chưa thu 0 đ Lên hàng …" at bounding box center [808, 142] width 1489 height 59
click at [463, 429] on div "Không có đơn hàng nào. Bạn thử điều chỉnh lại bộ lọc nhé!" at bounding box center [808, 401] width 1473 height 245
